Goal: Use online tool/utility: Utilize a website feature to perform a specific function

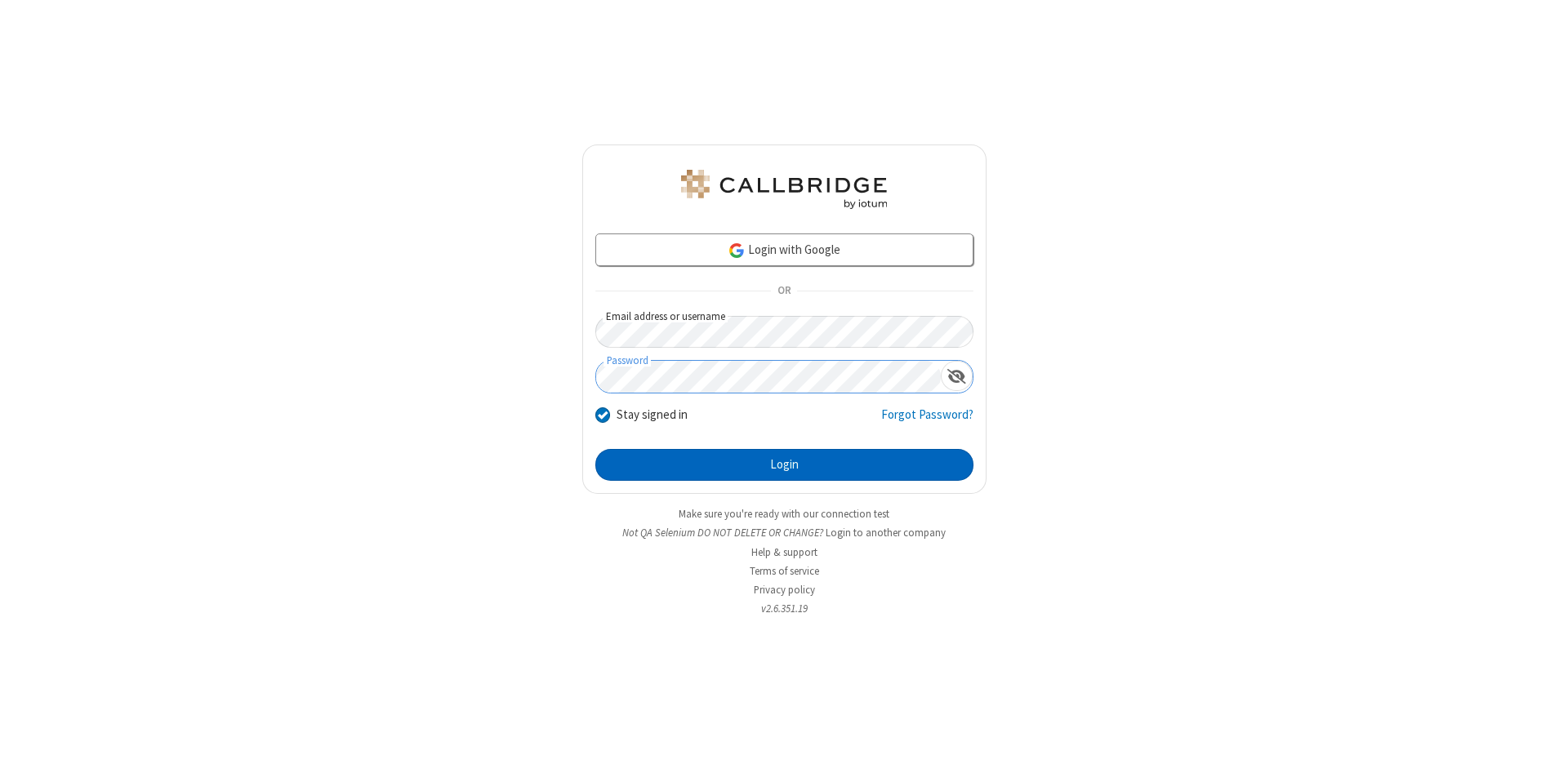
click at [784, 466] on button "Login" at bounding box center [784, 465] width 378 height 33
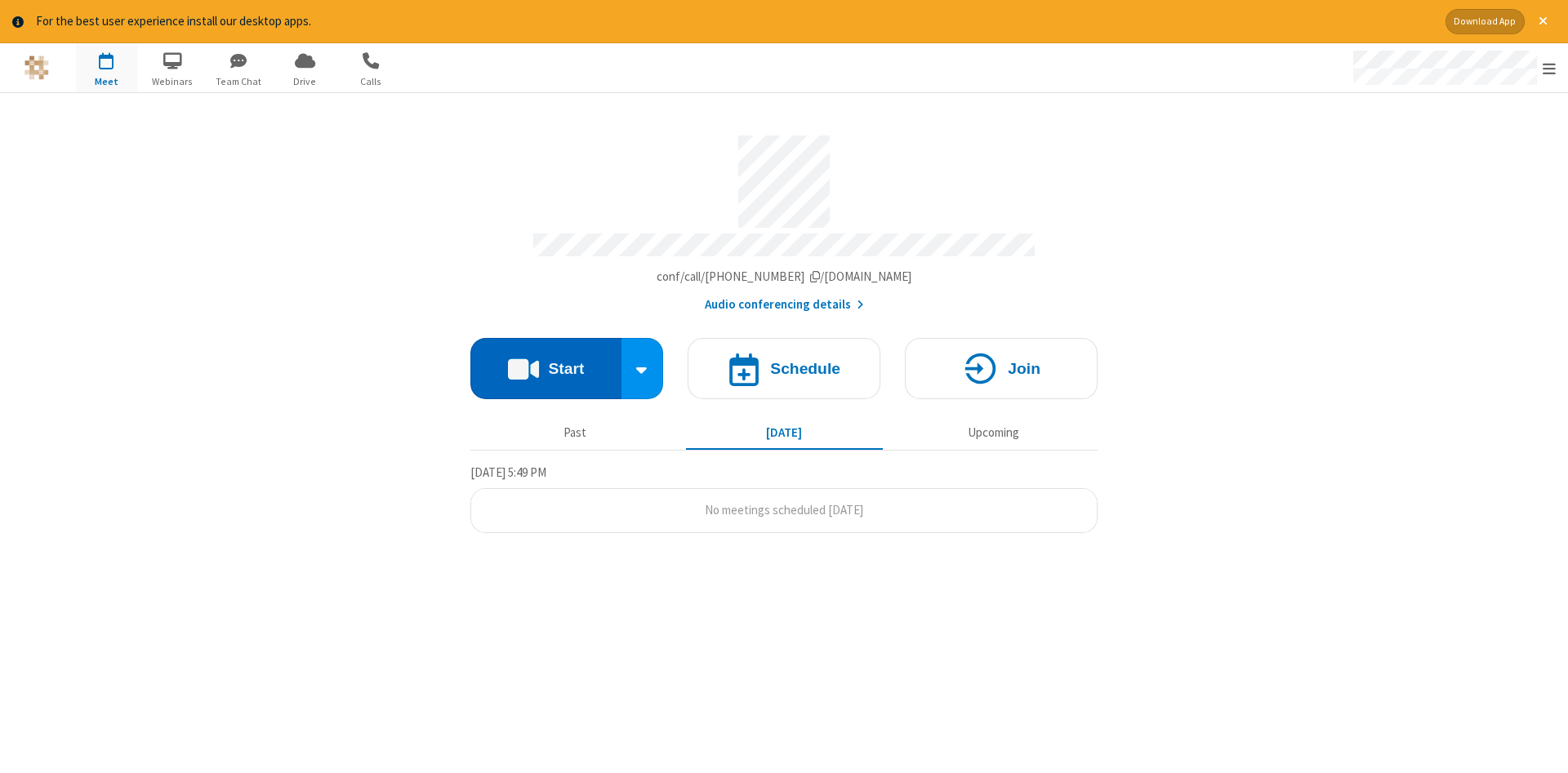
click at [546, 362] on button "Start" at bounding box center [546, 369] width 151 height 61
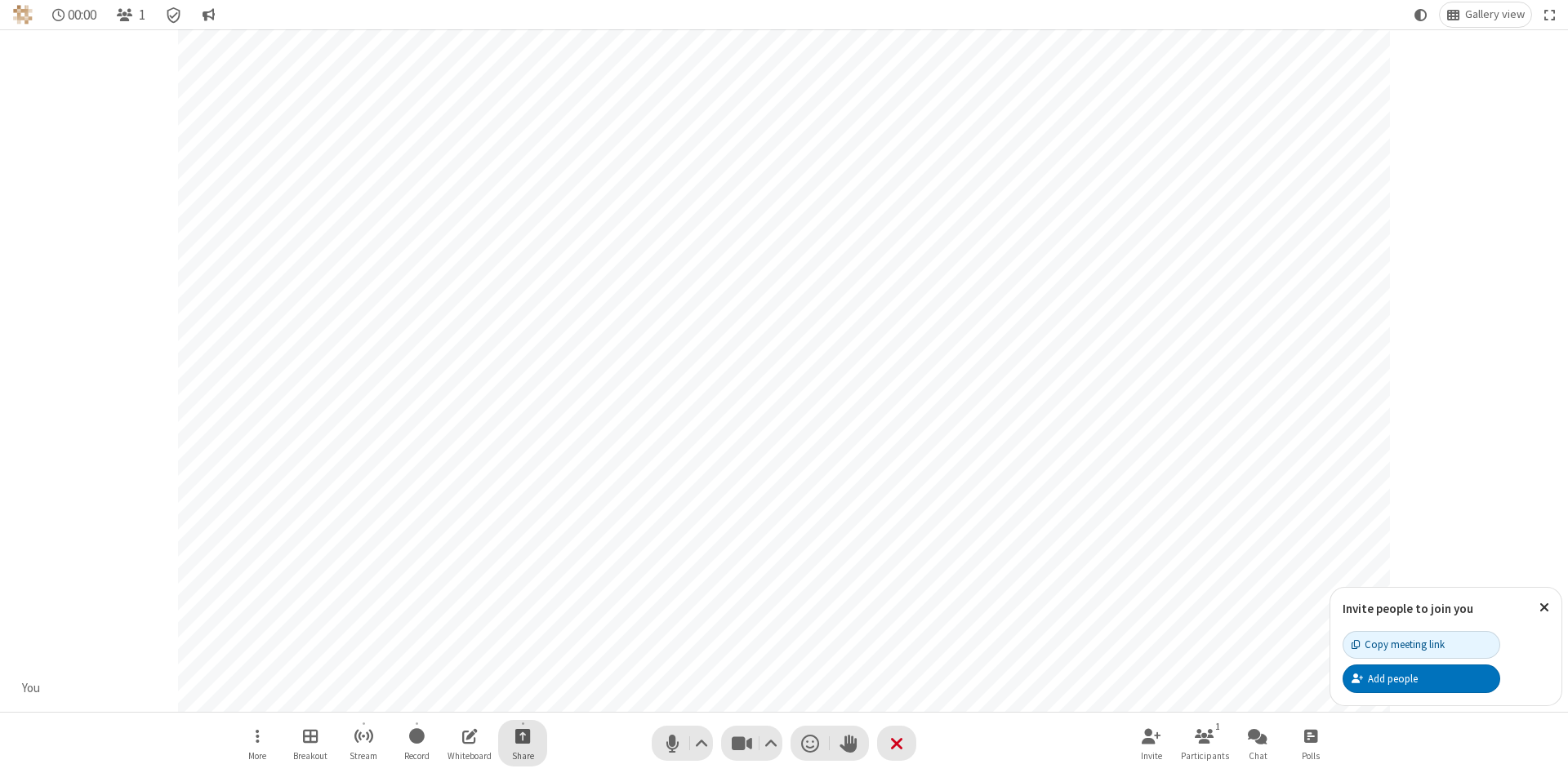
click at [521, 736] on span "Start sharing" at bounding box center [522, 737] width 16 height 20
click at [456, 697] on span "Share my screen" at bounding box center [457, 698] width 19 height 14
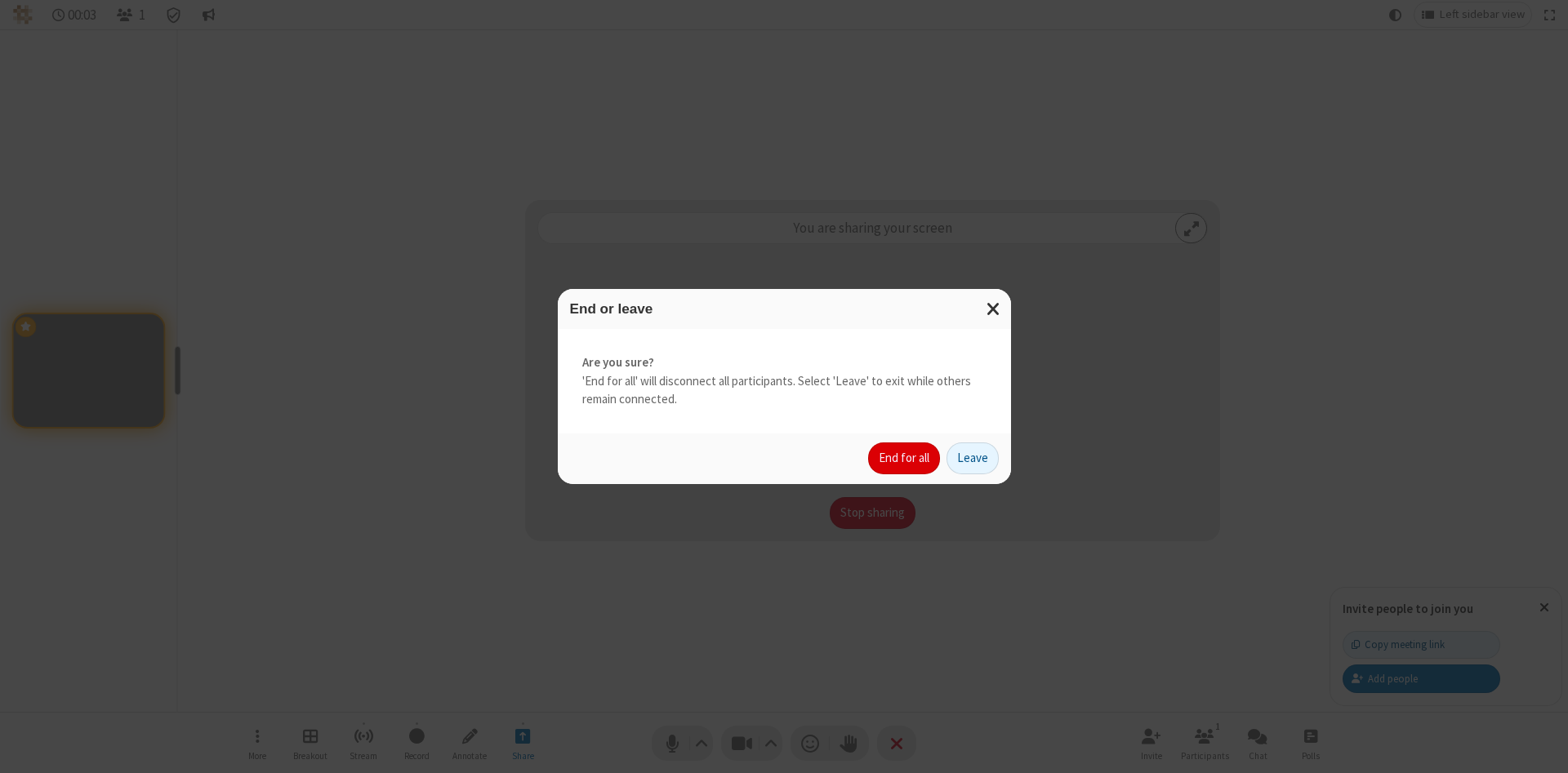
click at [905, 458] on button "End for all" at bounding box center [903, 458] width 72 height 33
